Goal: Information Seeking & Learning: Learn about a topic

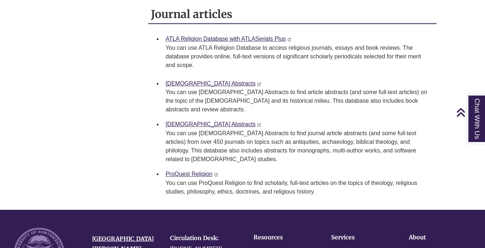
scroll to position [725, 0]
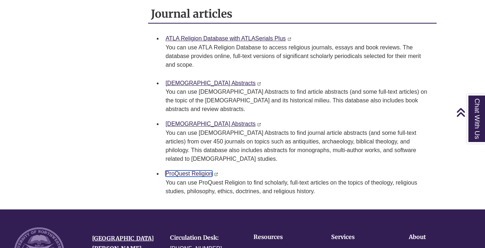
click at [198, 171] on link "ProQuest Religion" at bounding box center [188, 174] width 47 height 6
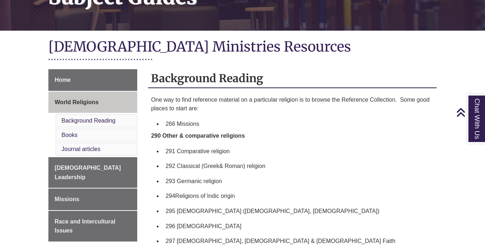
scroll to position [130, 0]
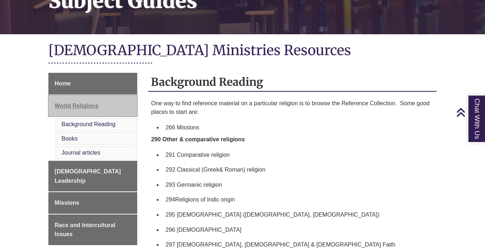
click at [114, 104] on link "World Religions" at bounding box center [92, 106] width 89 height 22
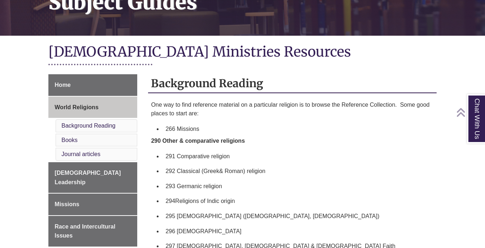
scroll to position [130, 0]
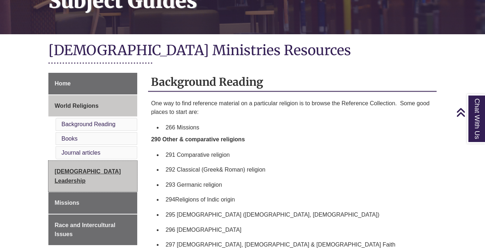
click at [97, 168] on link "[DEMOGRAPHIC_DATA] Leadership" at bounding box center [92, 176] width 89 height 31
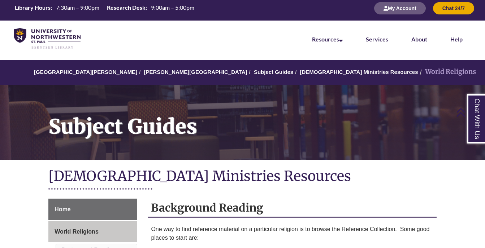
scroll to position [0, 0]
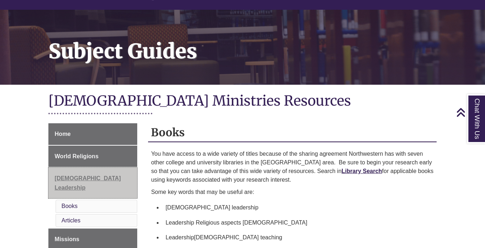
scroll to position [88, 0]
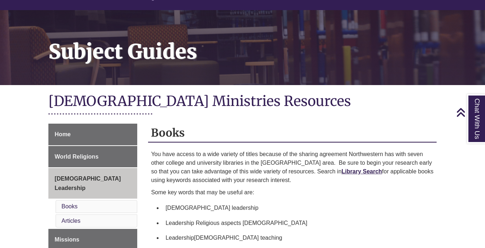
click at [93, 200] on li "Books" at bounding box center [97, 206] width 82 height 13
click at [60, 200] on li "Books" at bounding box center [97, 206] width 82 height 13
click at [68, 204] on link "Books" at bounding box center [69, 207] width 16 height 6
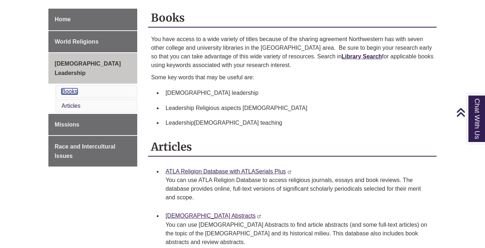
click at [72, 88] on link "Books" at bounding box center [69, 91] width 16 height 6
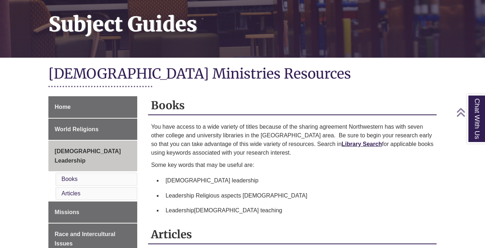
scroll to position [160, 0]
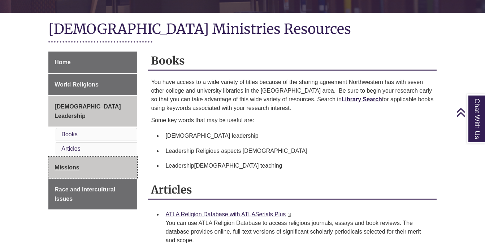
click at [90, 157] on link "Missions" at bounding box center [92, 168] width 89 height 22
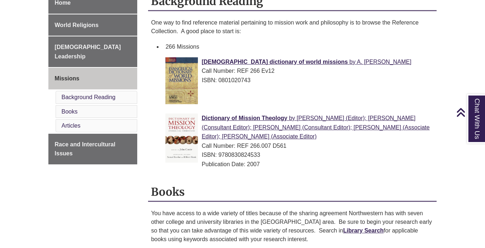
scroll to position [208, 0]
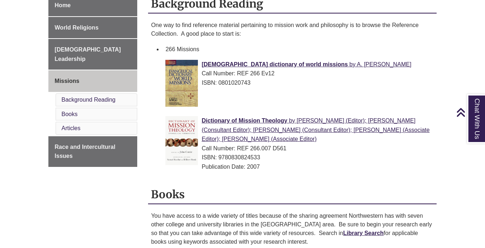
click at [102, 108] on li "Books" at bounding box center [97, 114] width 82 height 13
click at [70, 122] on li "Articles" at bounding box center [97, 128] width 82 height 13
click at [70, 125] on link "Articles" at bounding box center [70, 128] width 19 height 6
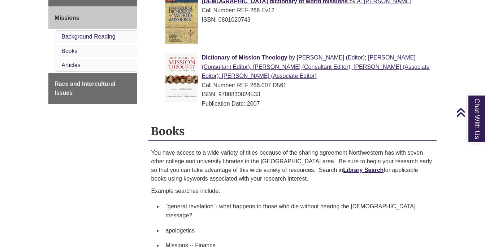
scroll to position [278, 0]
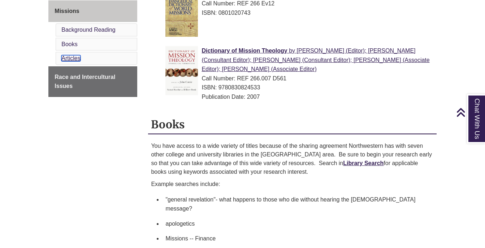
click at [69, 55] on link "Articles" at bounding box center [70, 58] width 19 height 6
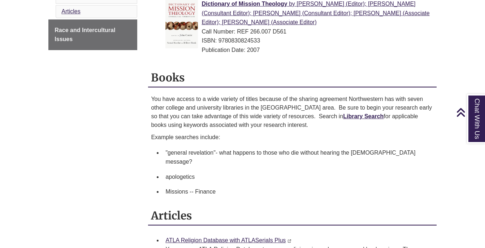
scroll to position [0, 0]
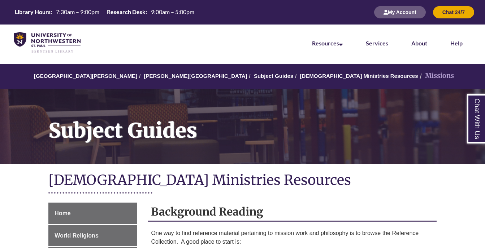
scroll to position [208, 0]
